Goal: Task Accomplishment & Management: Use online tool/utility

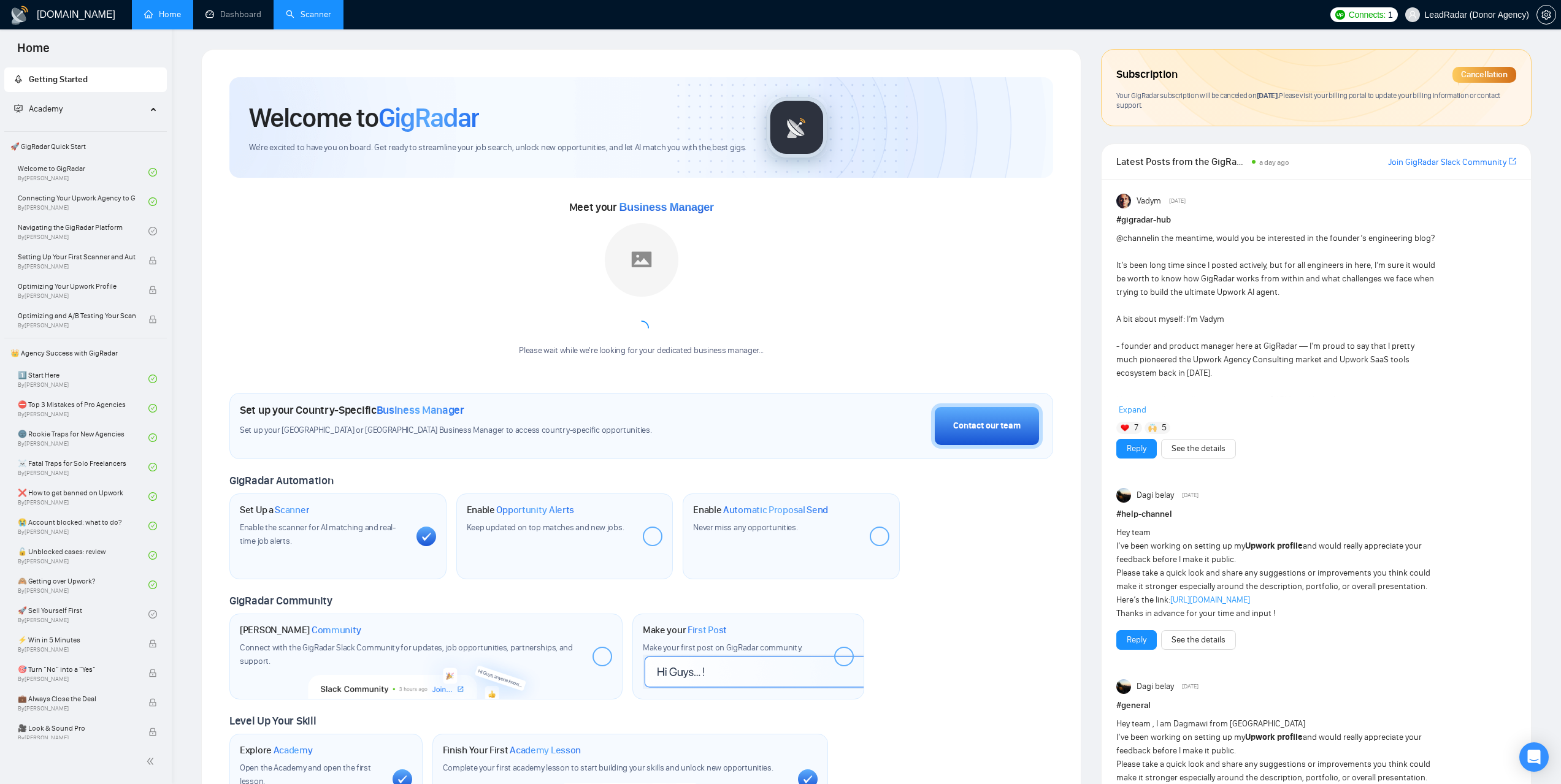
scroll to position [42, 0]
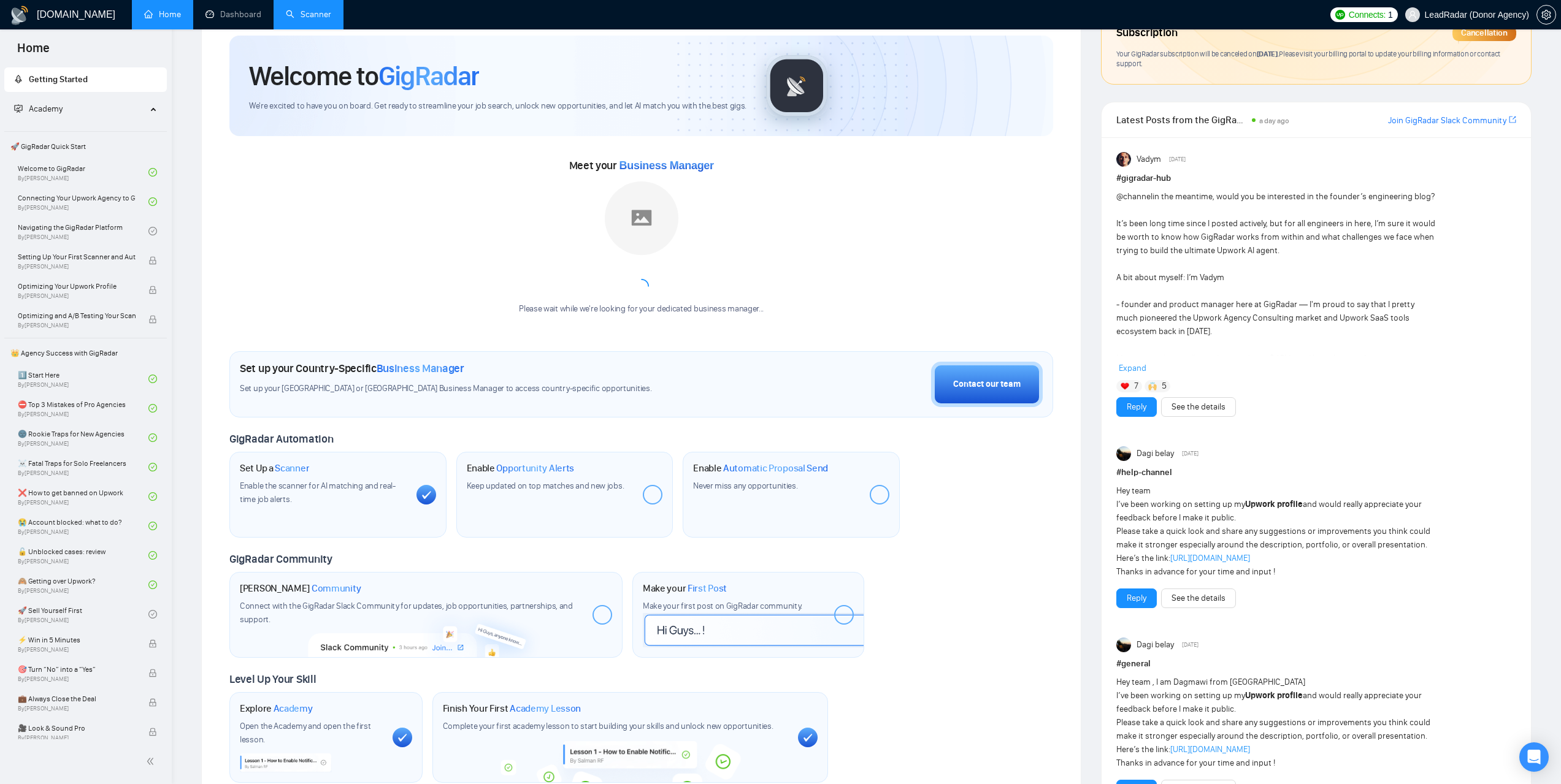
click at [319, 19] on link "Scanner" at bounding box center [308, 14] width 45 height 10
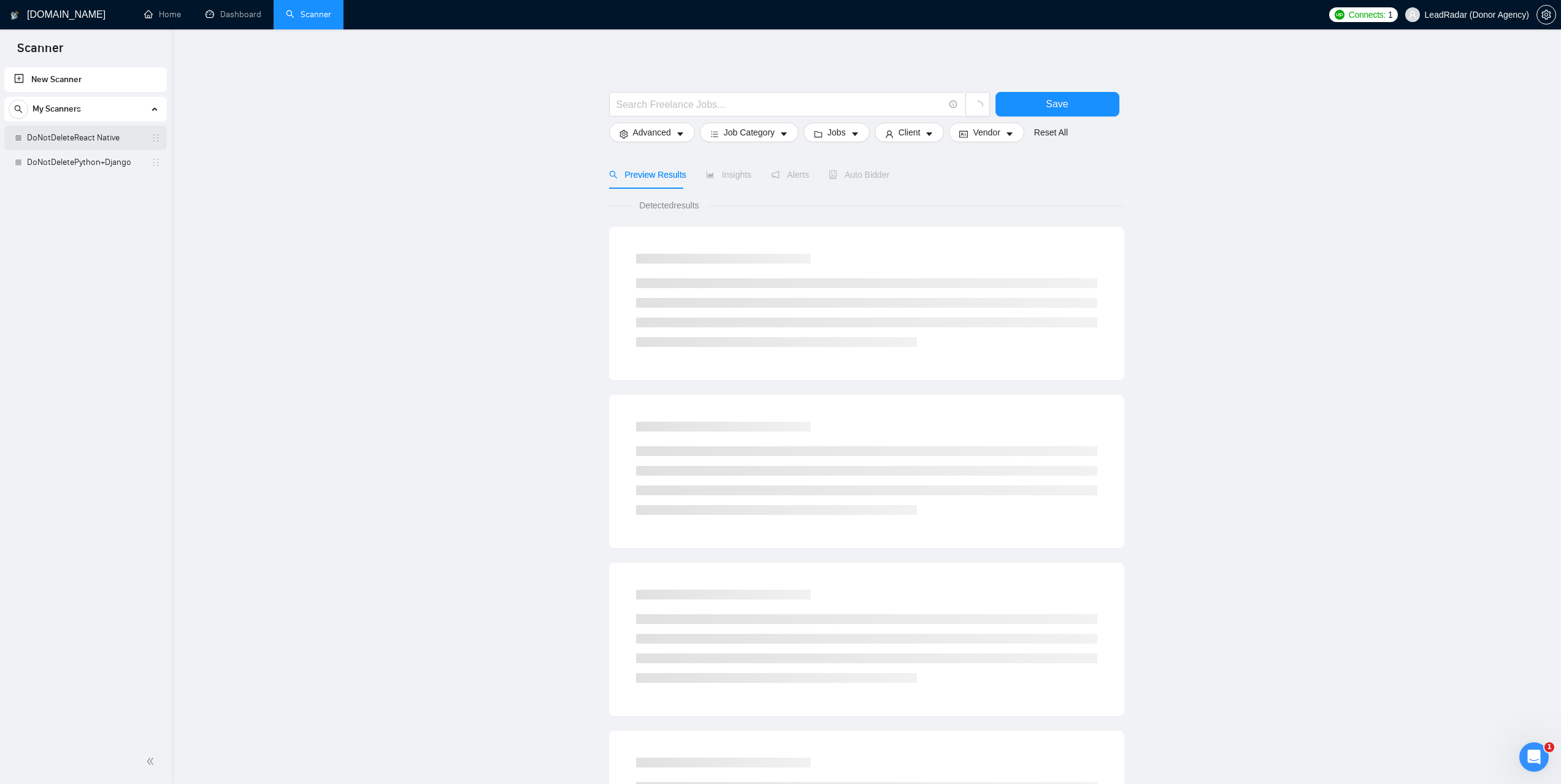
click at [82, 139] on link "DoNotDeleteReact Native" at bounding box center [85, 137] width 116 height 24
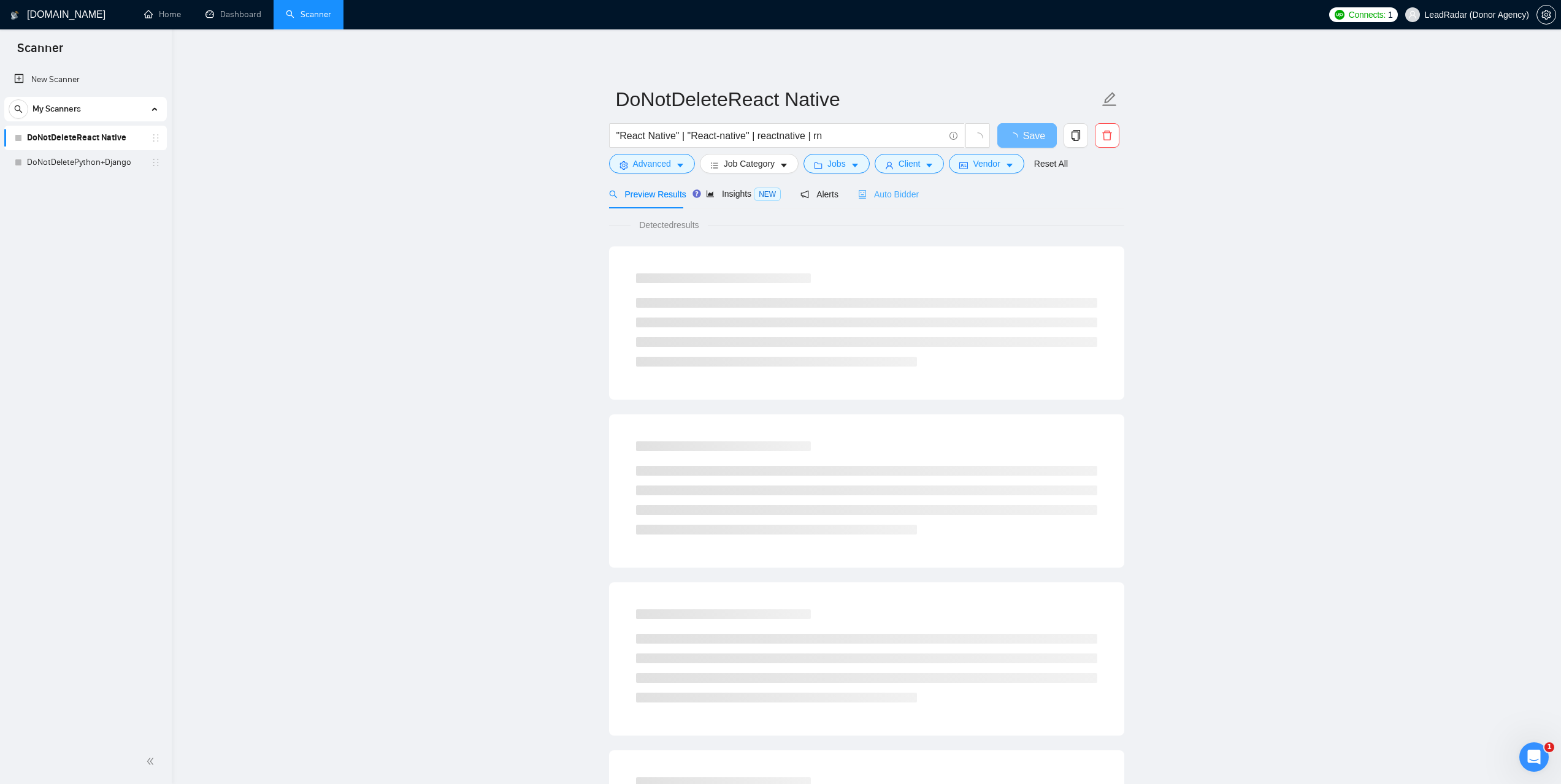
click at [901, 202] on div "Auto Bidder" at bounding box center [888, 194] width 61 height 29
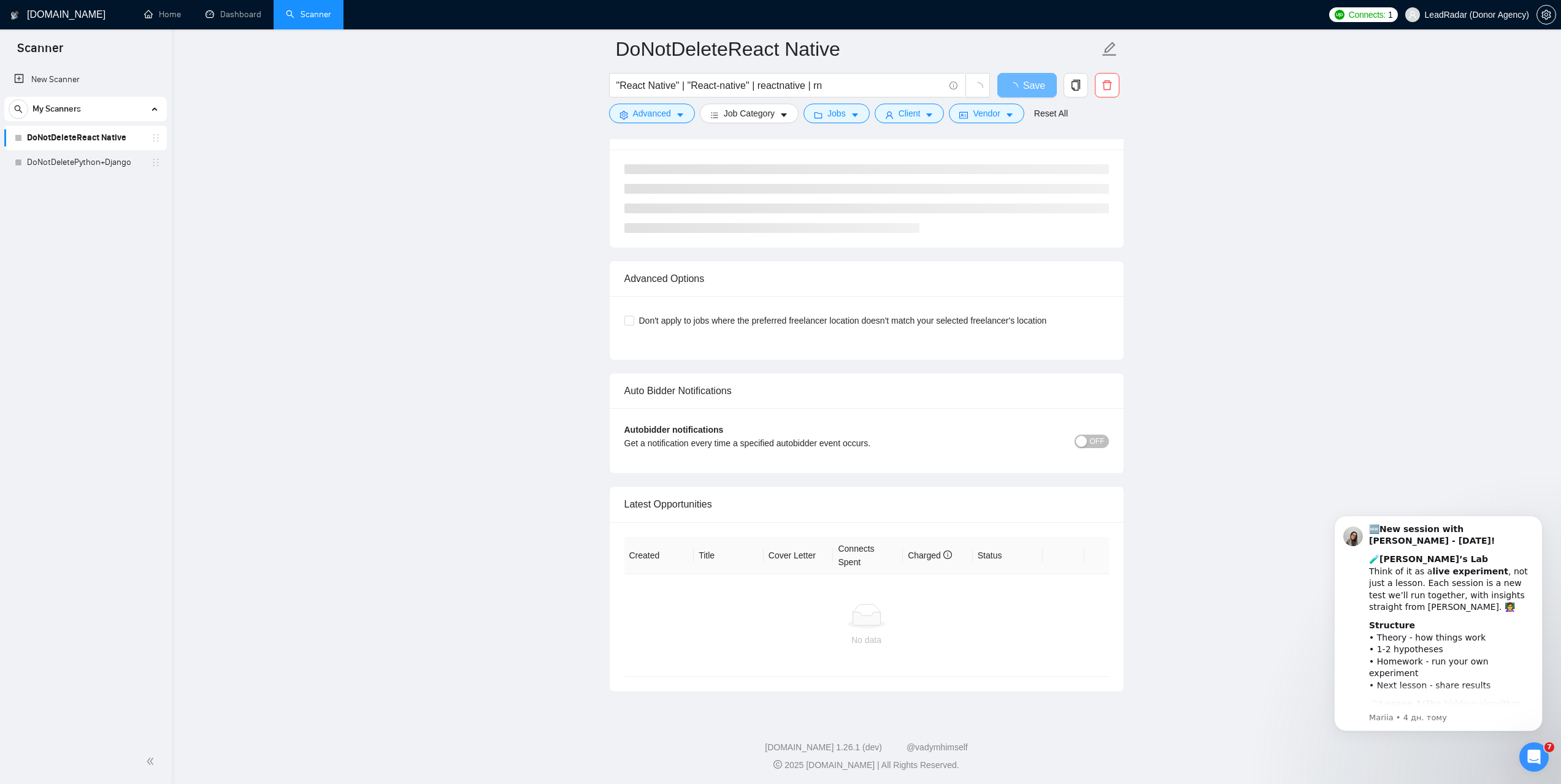
scroll to position [2509, 0]
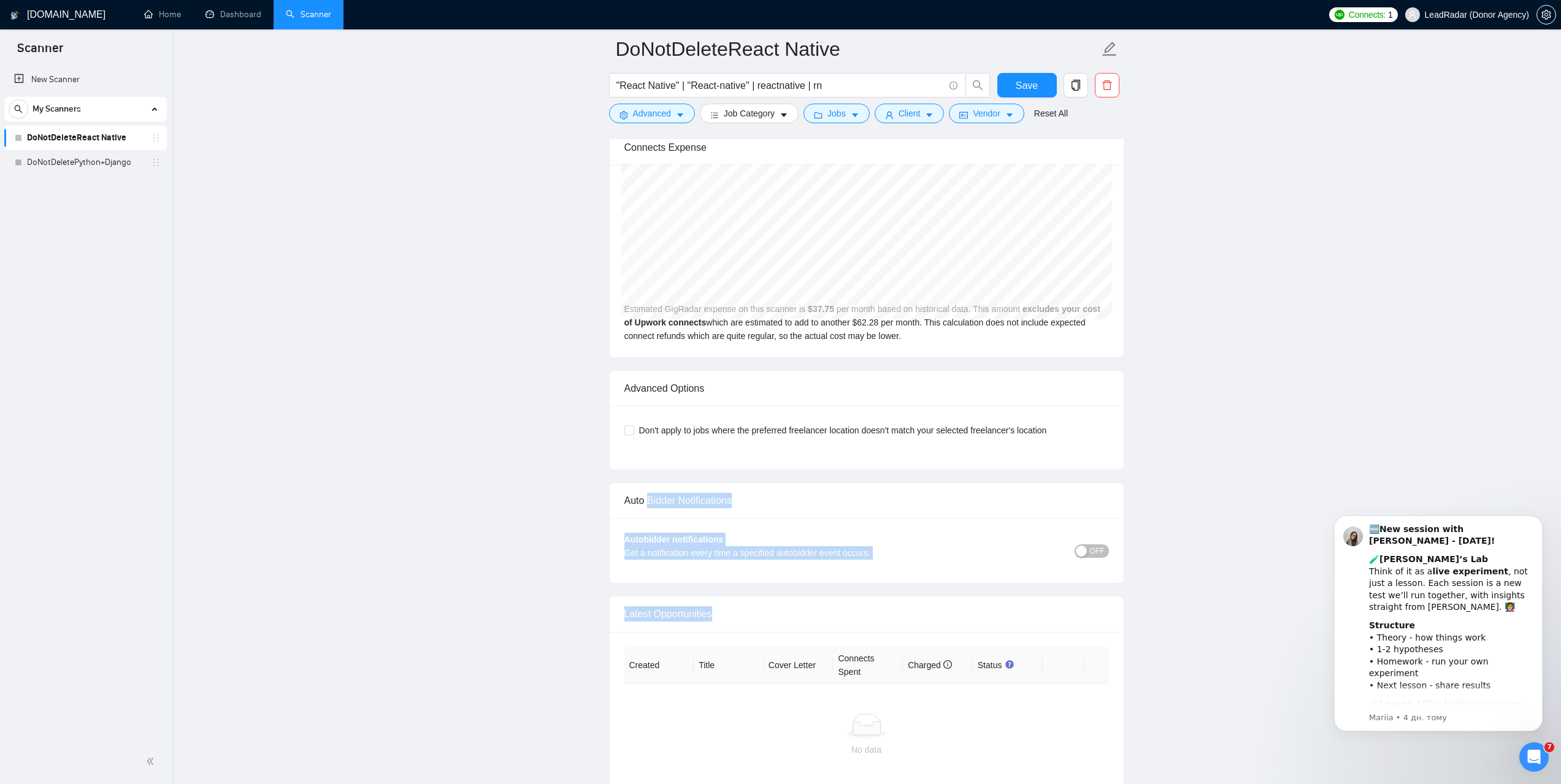
drag, startPoint x: 721, startPoint y: 501, endPoint x: 648, endPoint y: 507, distance: 73.2
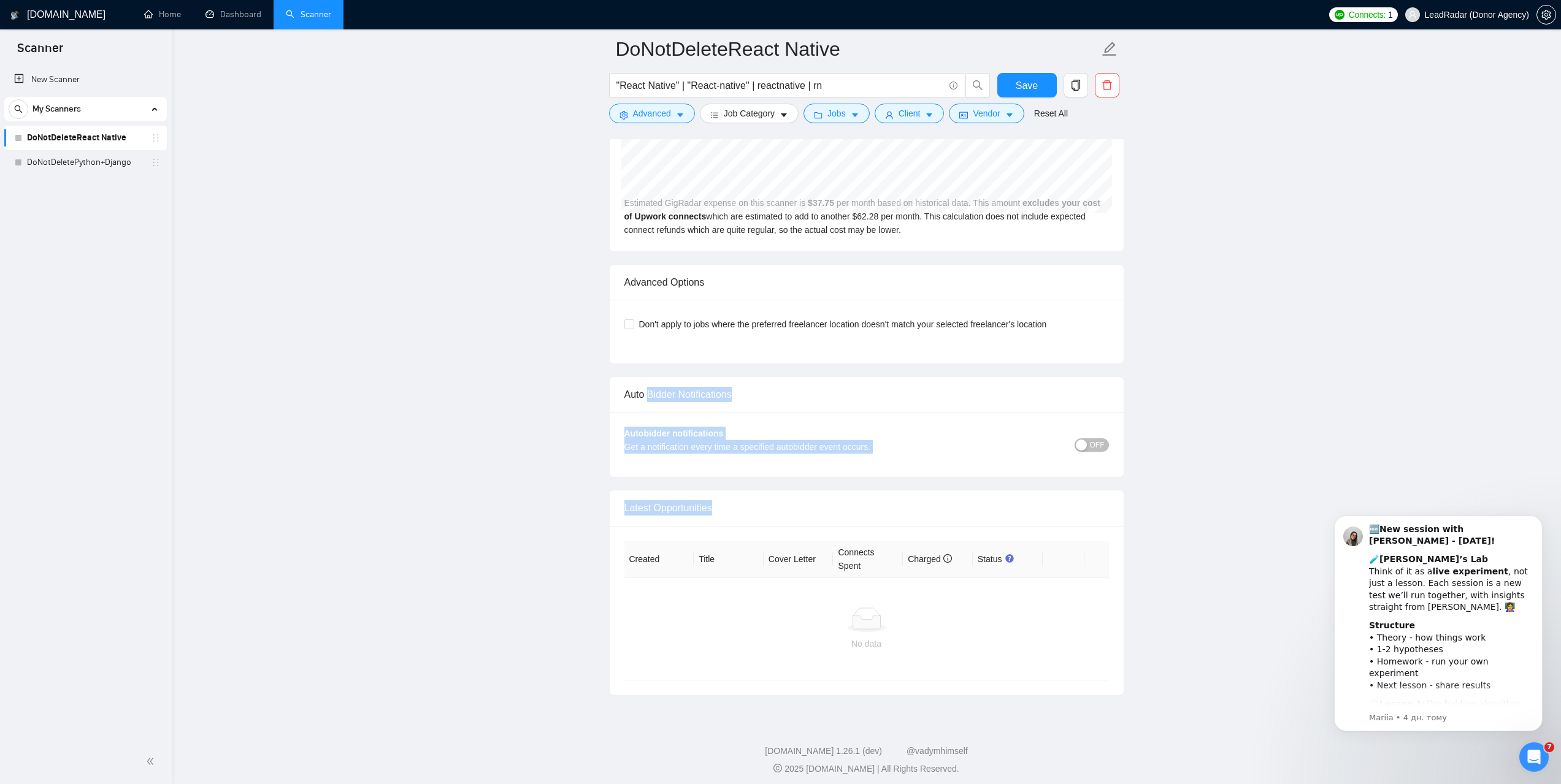
scroll to position [2621, 0]
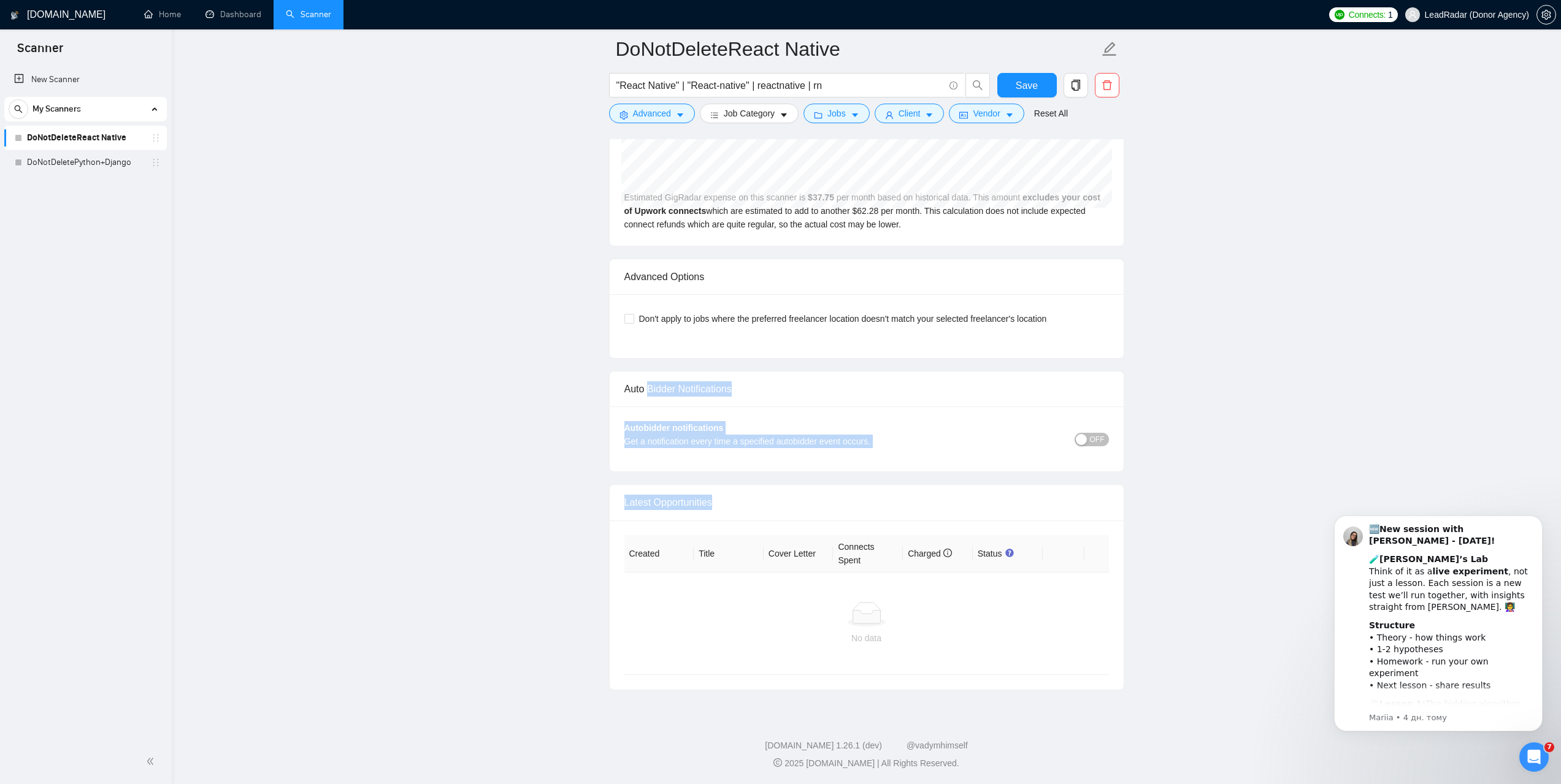
click at [746, 498] on div "Latest Opportunities" at bounding box center [866, 502] width 484 height 35
click at [734, 500] on div "Latest Opportunities" at bounding box center [866, 502] width 484 height 35
drag, startPoint x: 730, startPoint y: 503, endPoint x: 620, endPoint y: 503, distance: 110.0
click at [620, 503] on div "Latest Opportunities" at bounding box center [867, 502] width 514 height 35
copy div "Latest Opportunities"
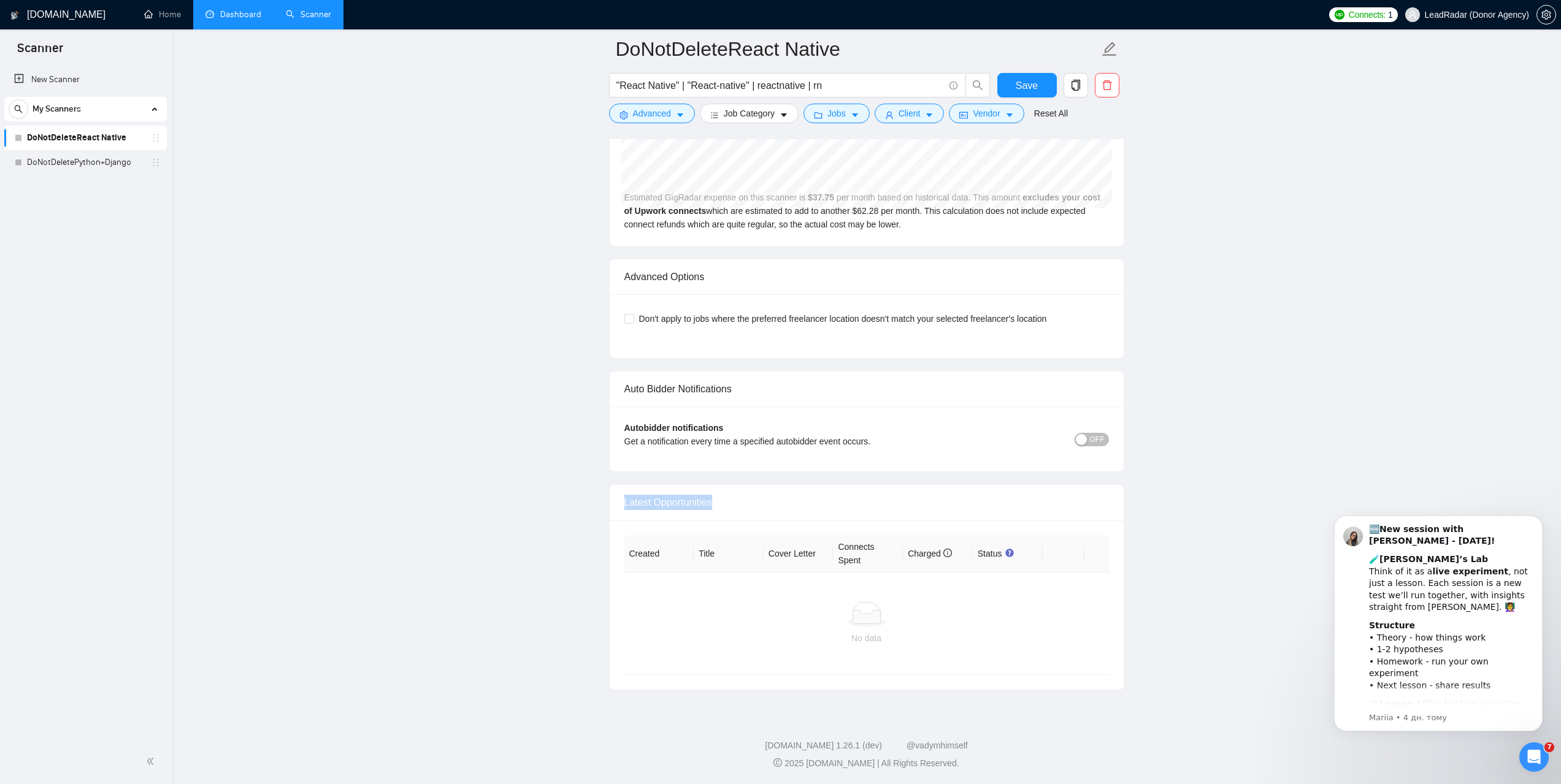
click at [250, 10] on link "Dashboard" at bounding box center [233, 14] width 56 height 10
